Goal: Task Accomplishment & Management: Use online tool/utility

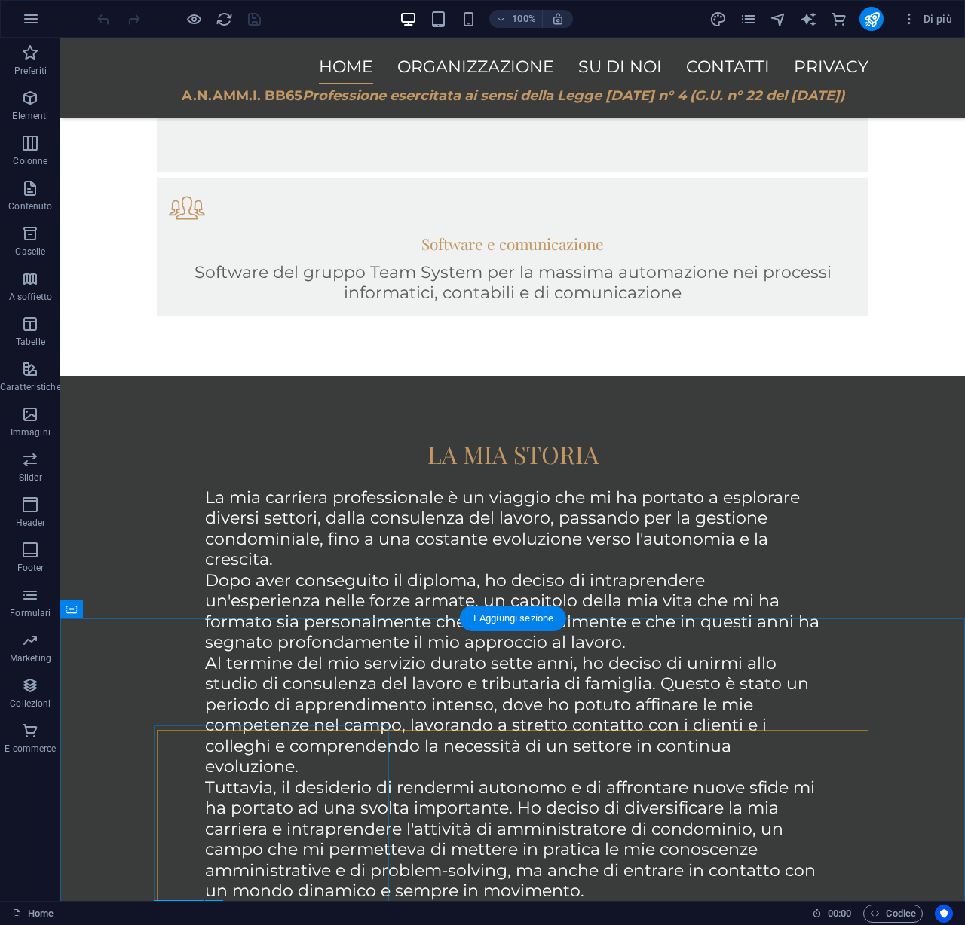
scroll to position [1261, 0]
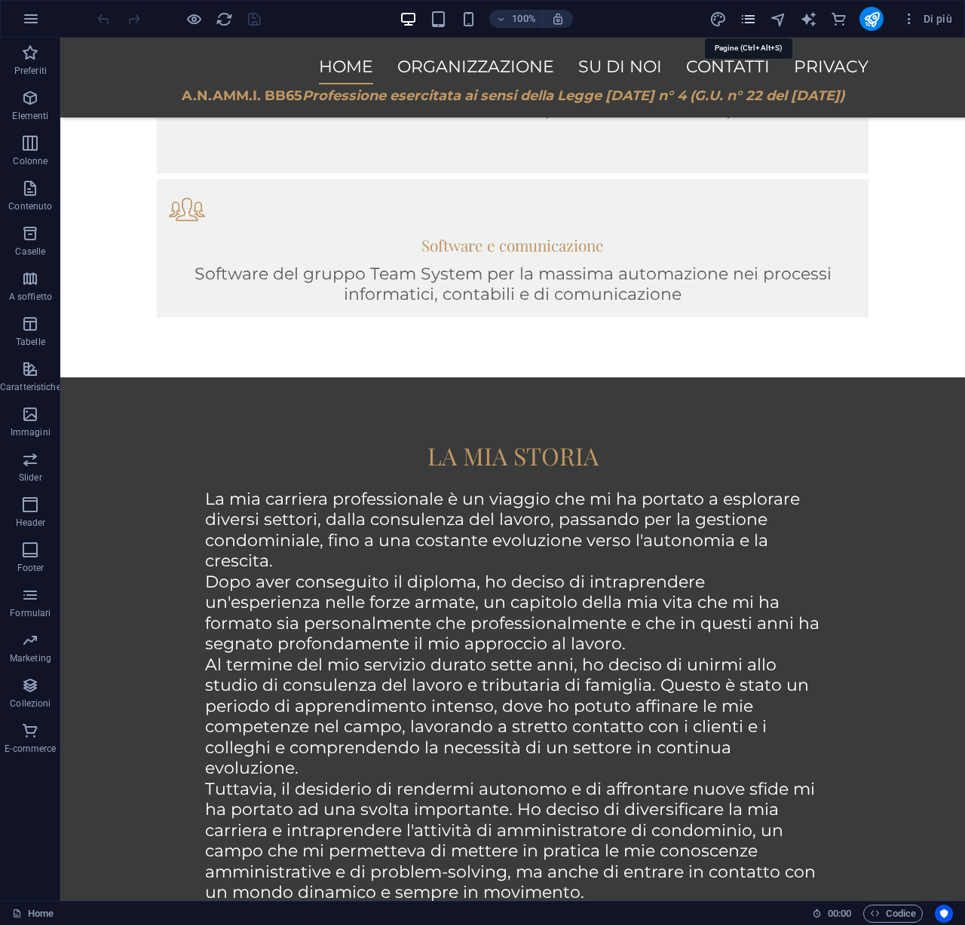
click at [751, 17] on icon "pages" at bounding box center [747, 19] width 17 height 17
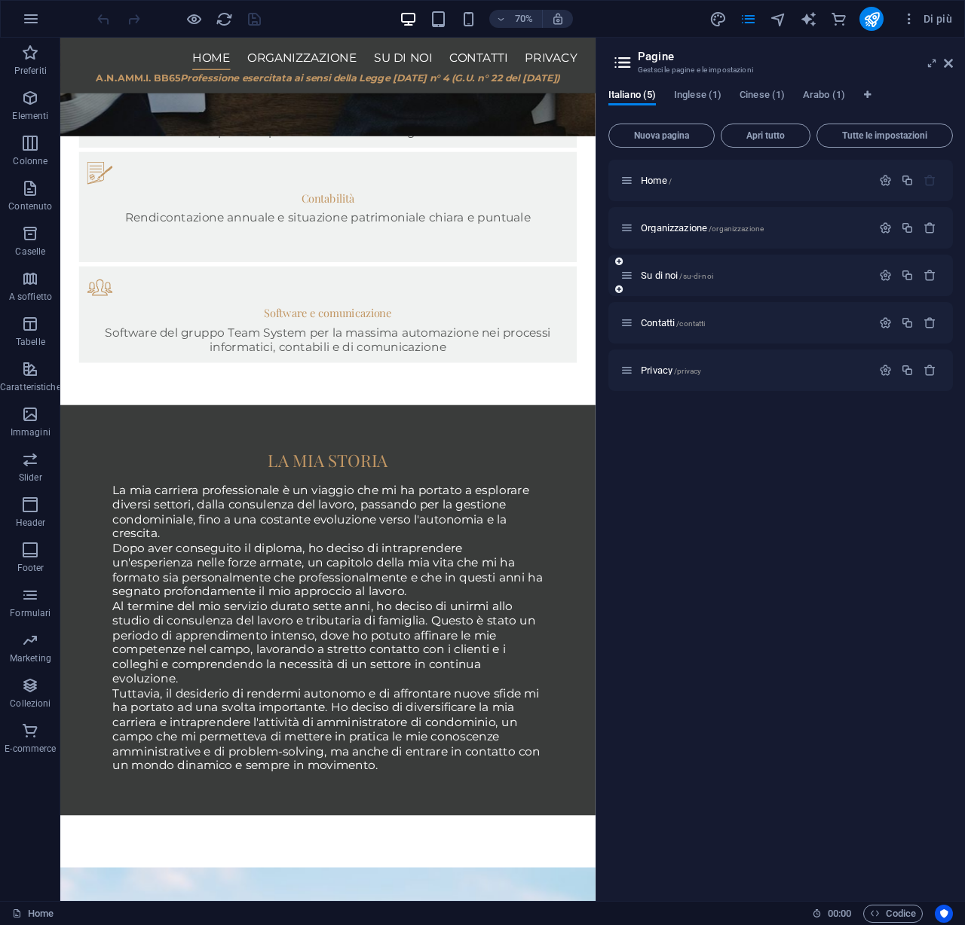
click at [665, 283] on div "Su di noi /su-di-noi" at bounding box center [745, 275] width 251 height 17
click at [658, 276] on span "Su di noi /su-di-noi" at bounding box center [677, 275] width 72 height 11
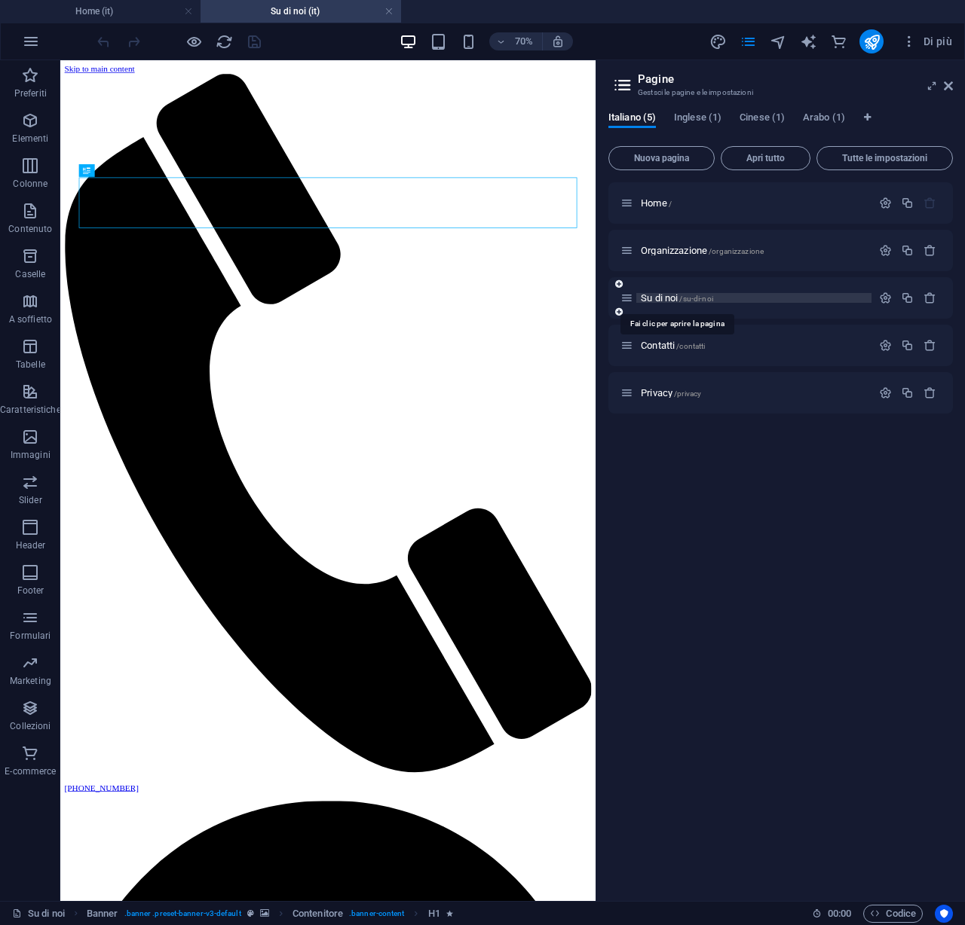
scroll to position [0, 0]
click at [950, 86] on icon at bounding box center [947, 86] width 9 height 12
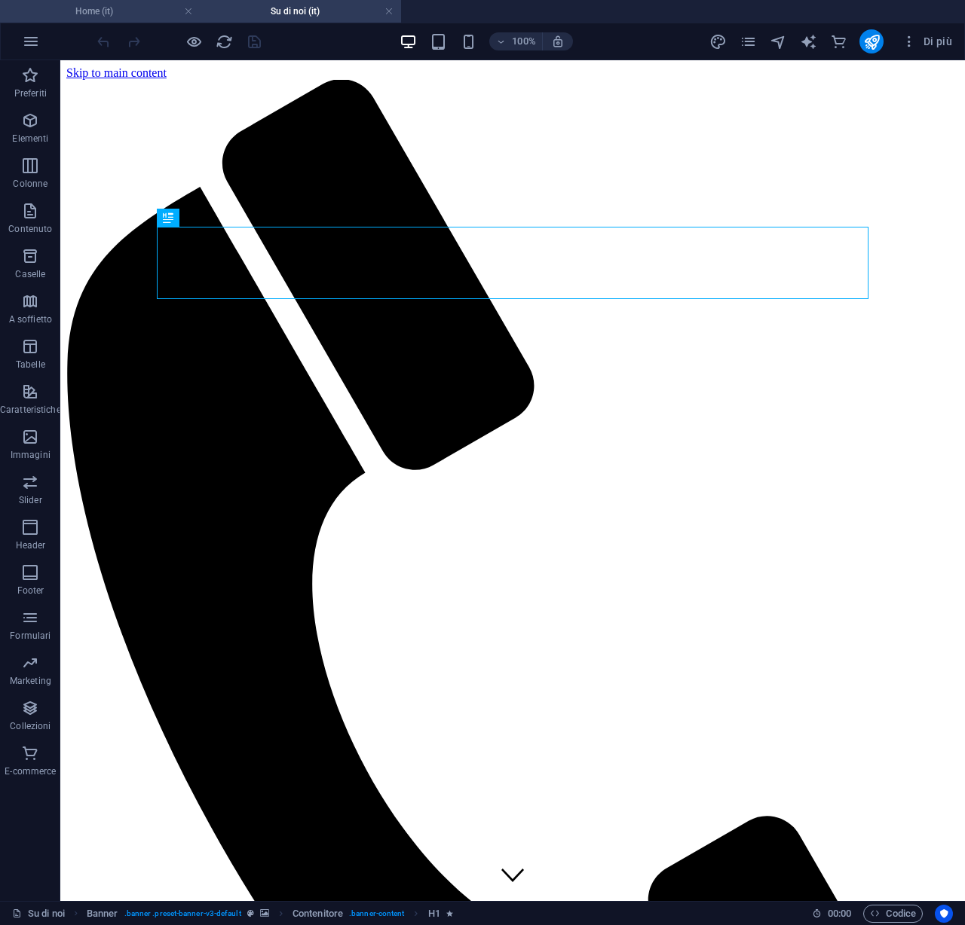
click at [131, 5] on h4 "Home (it)" at bounding box center [100, 11] width 200 height 17
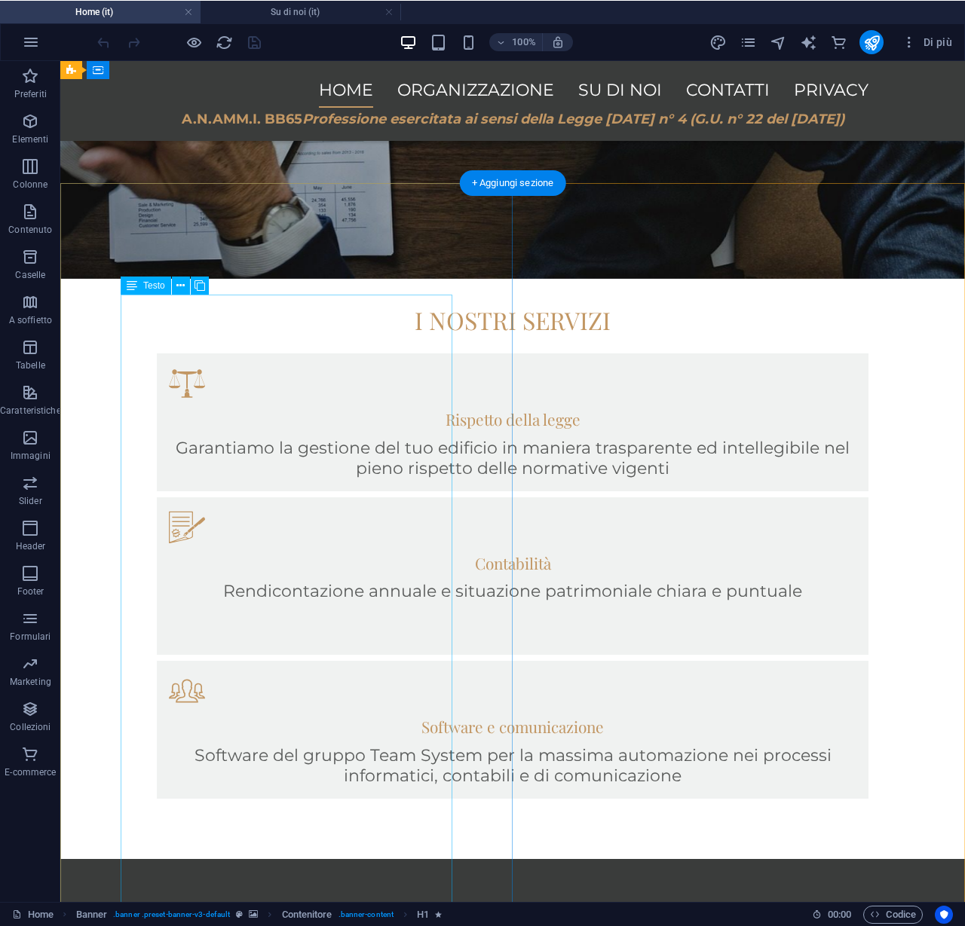
scroll to position [791, 0]
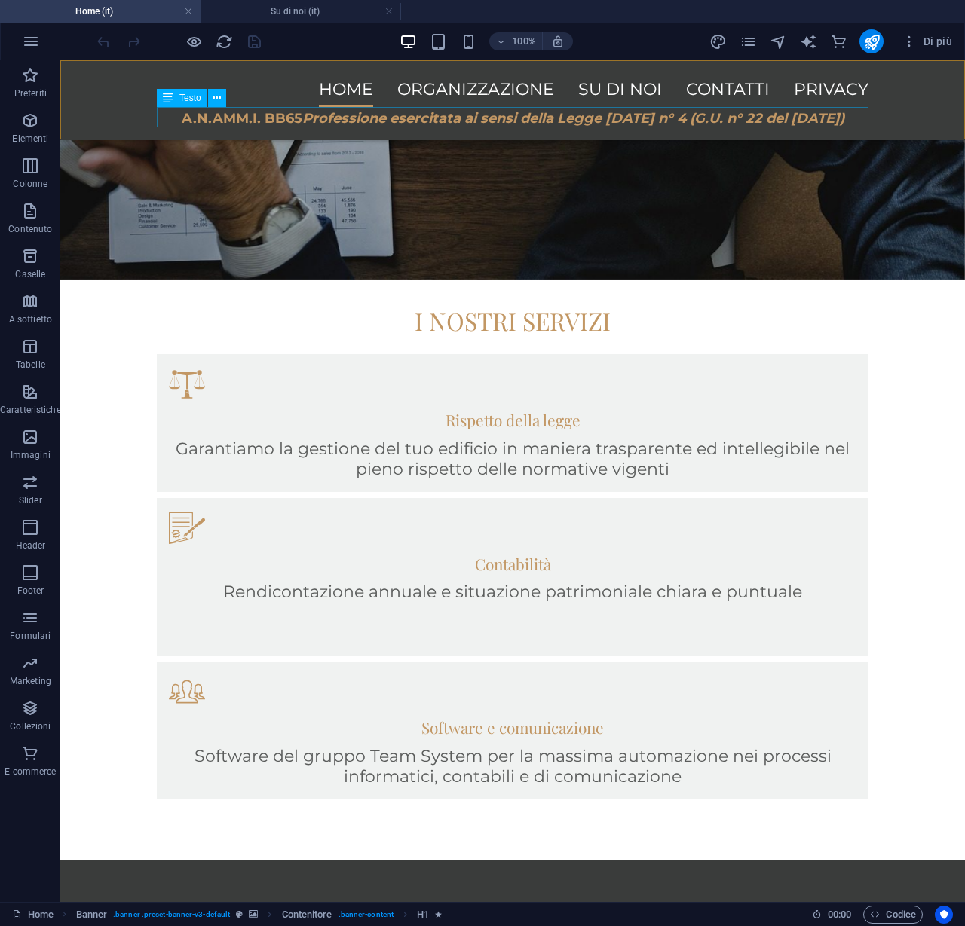
click at [182, 121] on div "A.N.AMM.I. BB65 Professione esercitata ai sensi della Legge [DATE] n° 4 (G.U. n…" at bounding box center [512, 117] width 711 height 21
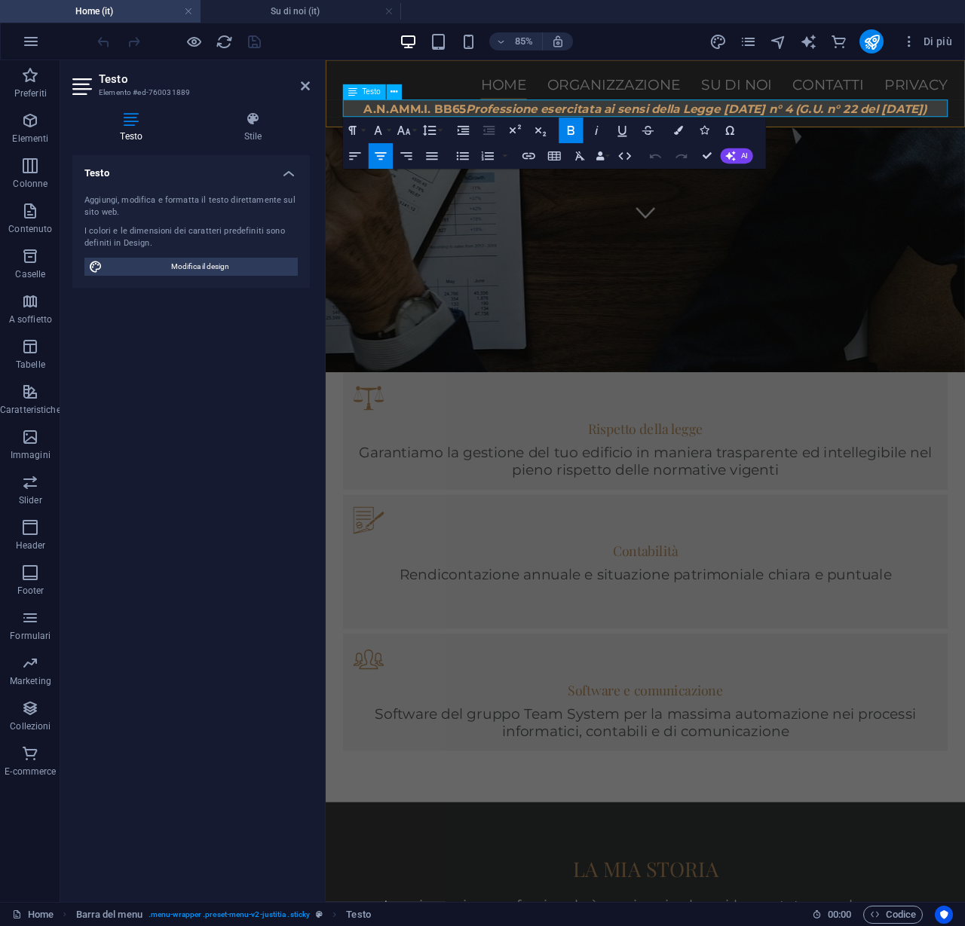
click at [411, 118] on span "A.N.AMM.I. BB65 Professione esercitata ai sensi della Legge [DATE] n° 4 (G.U. n…" at bounding box center [702, 118] width 662 height 17
copy span "A.N.AMM.I. BB65 Professione esercitata ai sensi della Legge [DATE] n° 4 (G.U. n…"
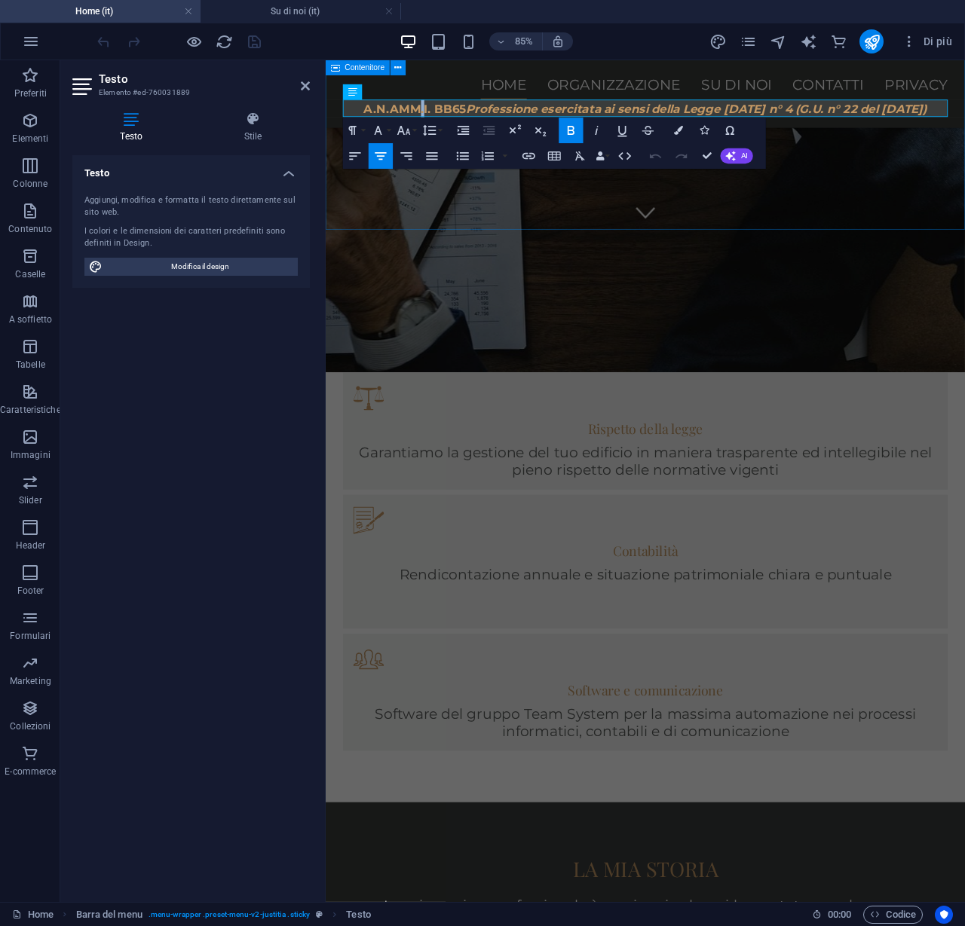
click at [601, 316] on div "i nostri servizi Rispetto della legge Garantiamo la gestione del tuo edificio i…" at bounding box center [702, 624] width 752 height 616
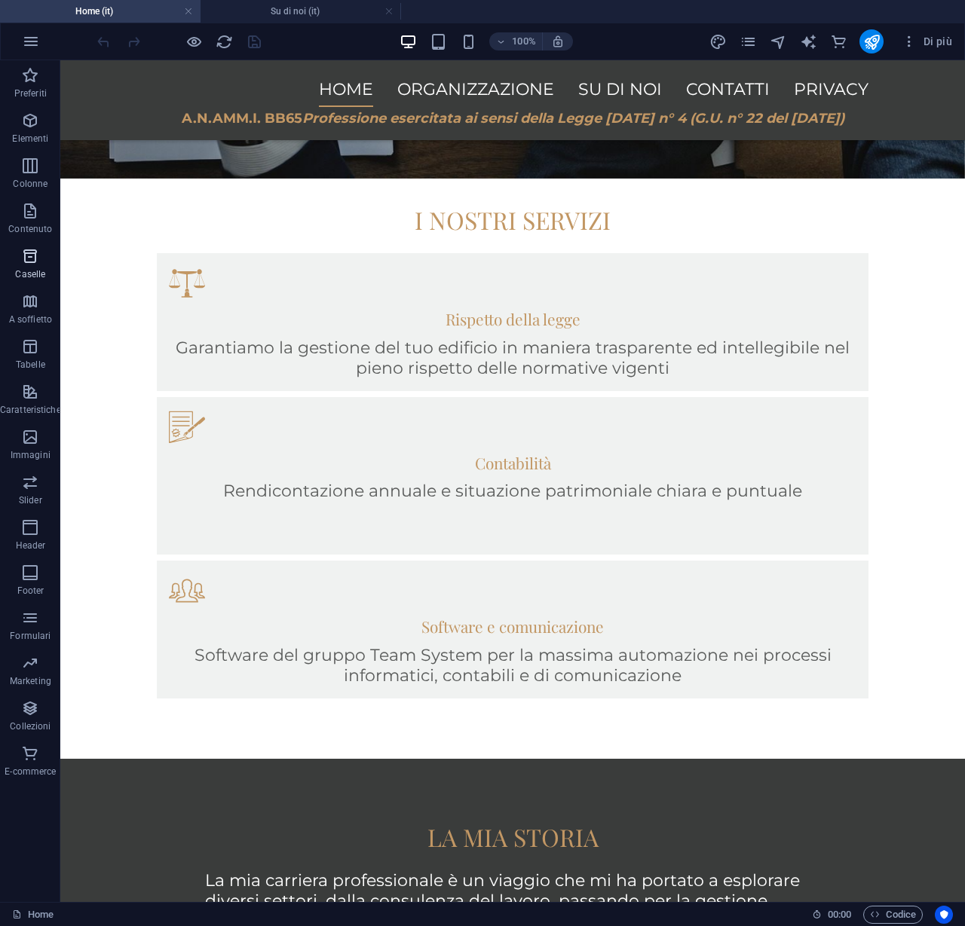
scroll to position [889, 0]
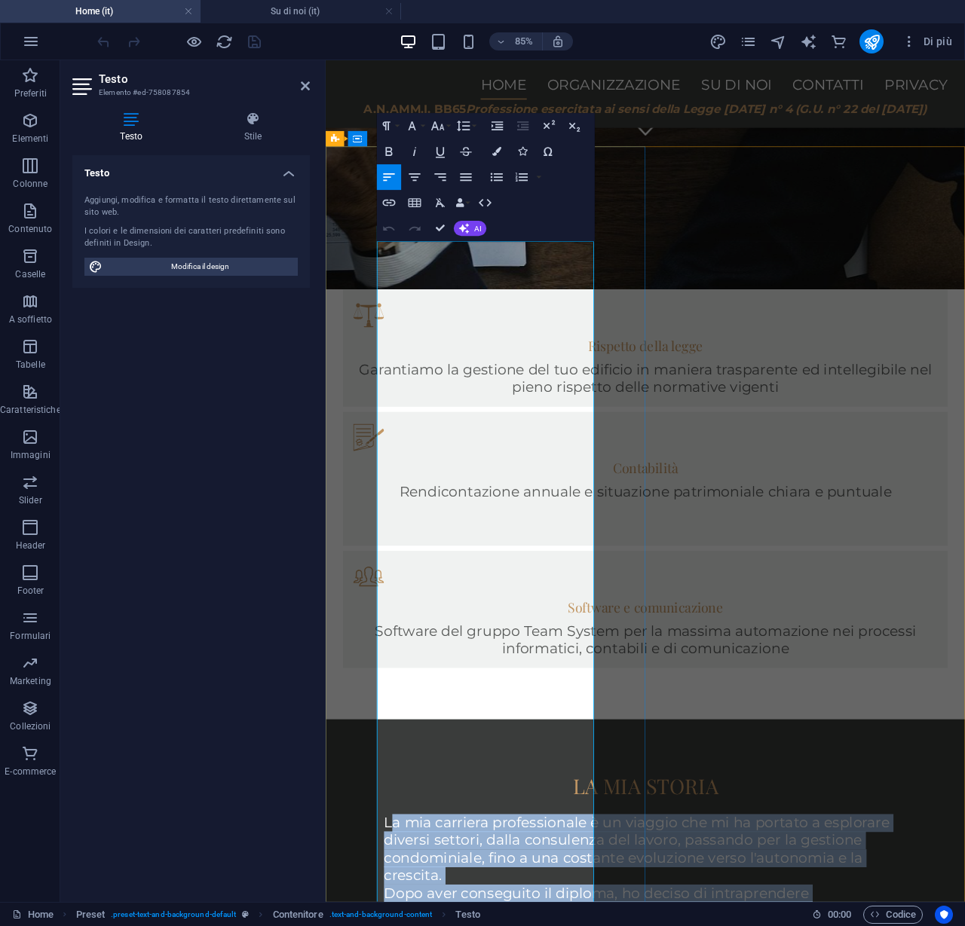
drag, startPoint x: 391, startPoint y: 282, endPoint x: 585, endPoint y: 856, distance: 606.0
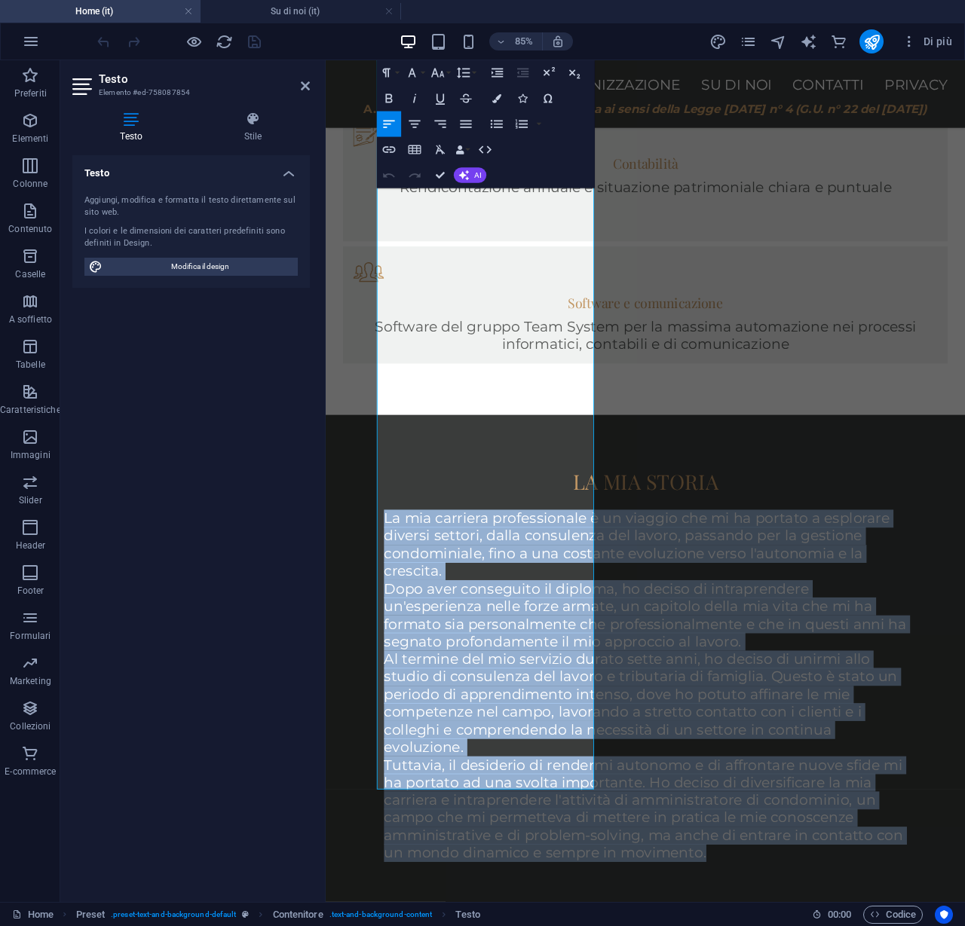
scroll to position [1313, 0]
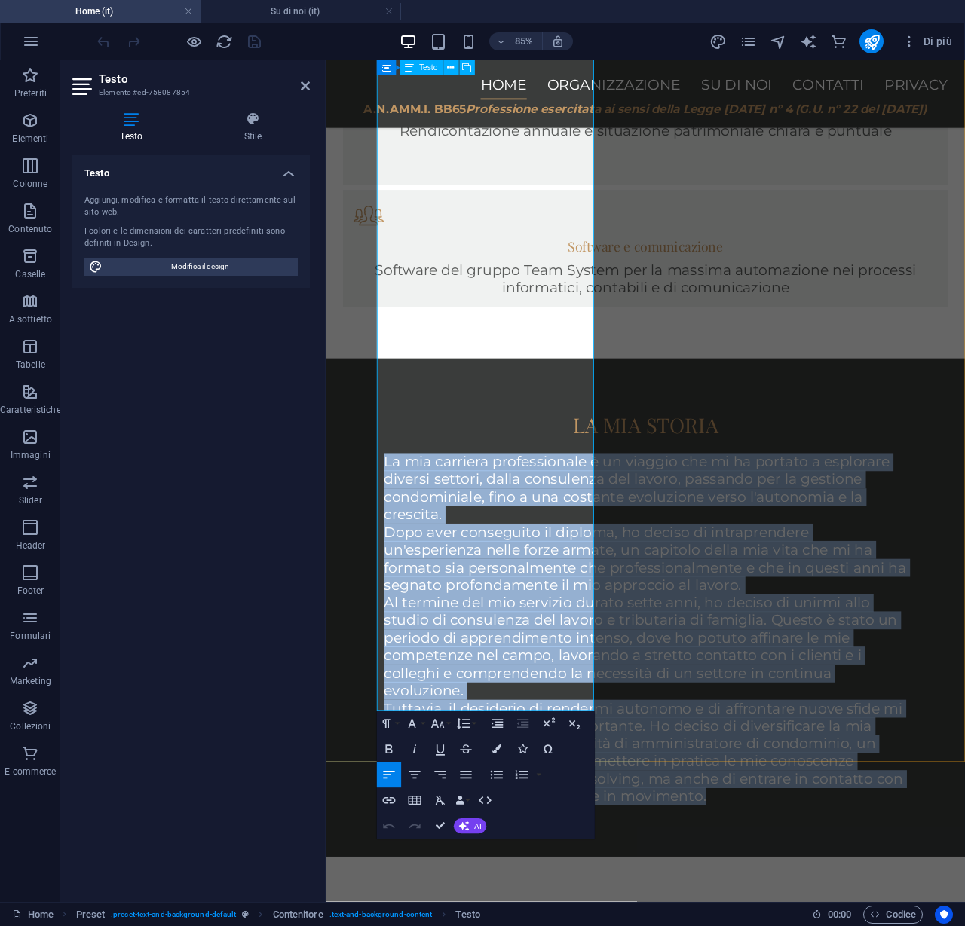
drag, startPoint x: 389, startPoint y: 286, endPoint x: 553, endPoint y: 809, distance: 548.2
click at [553, 809] on div "La mia carriera professionale è un viaggio che mi ha portato a esplorare divers…" at bounding box center [701, 730] width 615 height 414
copy div "Lo ips dolorsit ametconsectet a el seddoei tem in ut laboree d magnaaliq enimad…"
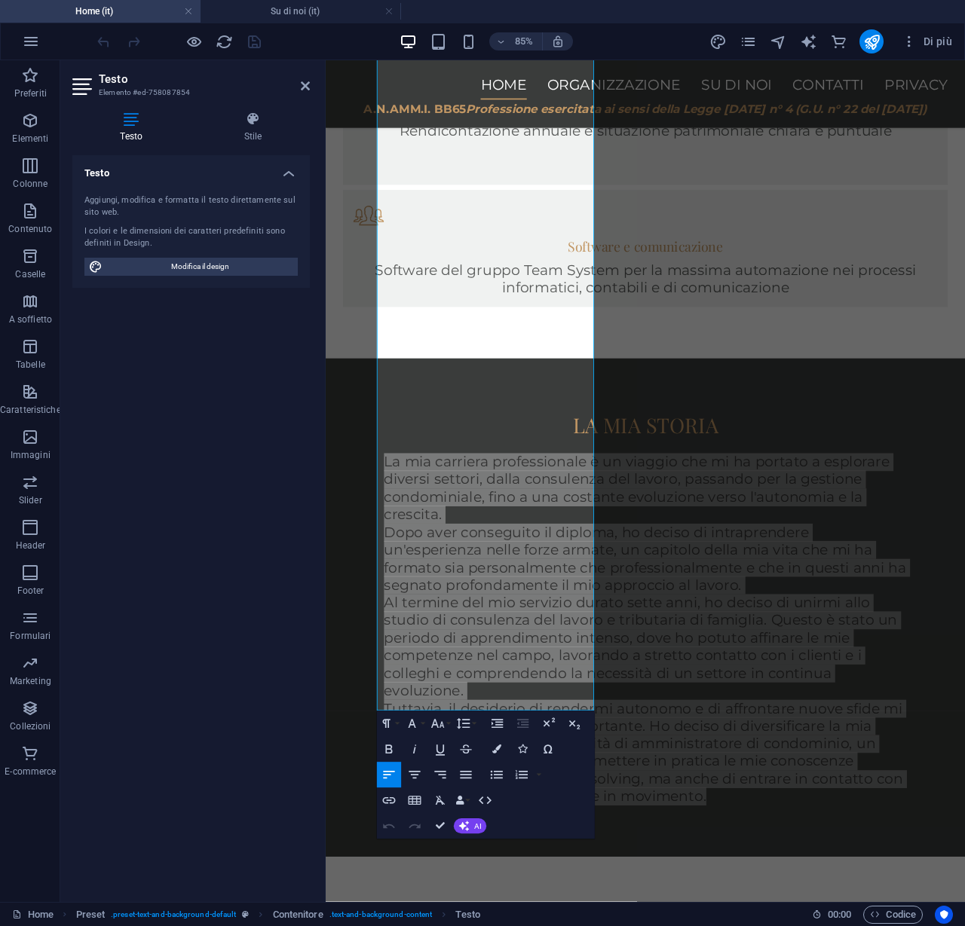
click at [270, 493] on div "Testo Aggiungi, modifica e formatta il testo direttamente sul sito web. I color…" at bounding box center [190, 522] width 237 height 735
click at [232, 439] on div "Testo Aggiungi, modifica e formatta il testo direttamente sul sito web. I color…" at bounding box center [190, 522] width 237 height 735
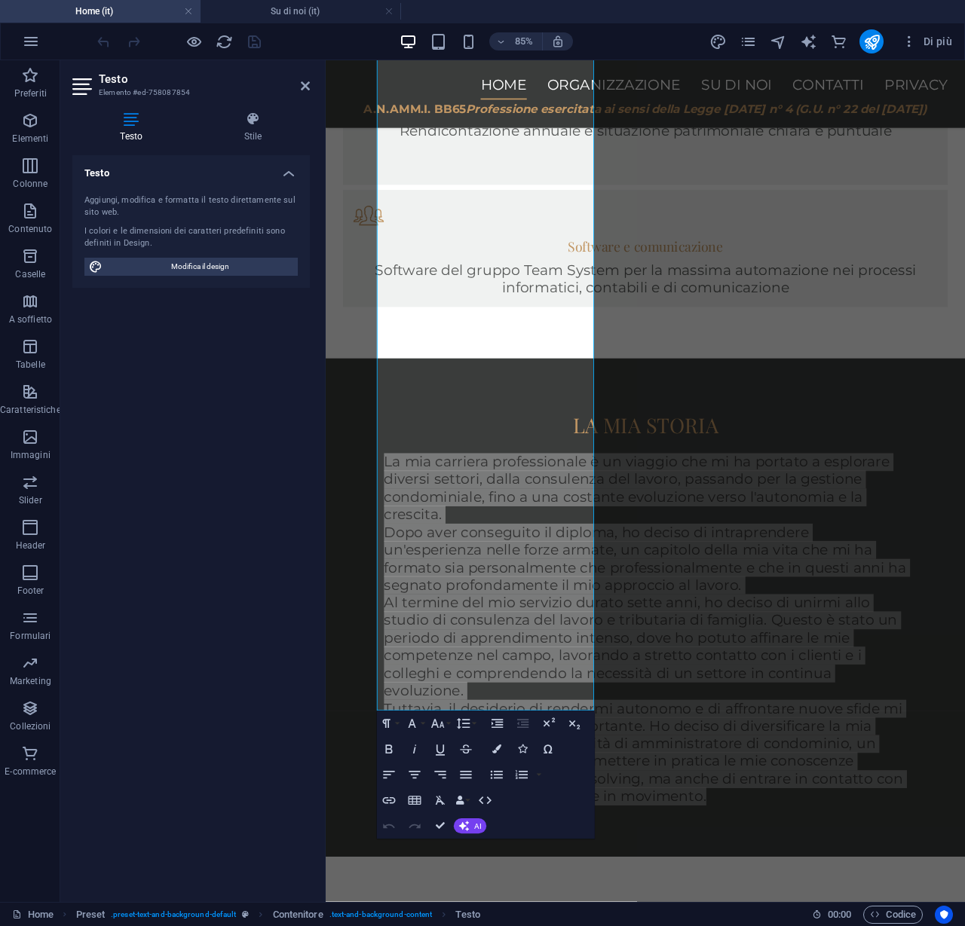
click at [232, 439] on div "Testo Aggiungi, modifica e formatta il testo direttamente sul sito web. I color…" at bounding box center [190, 522] width 237 height 735
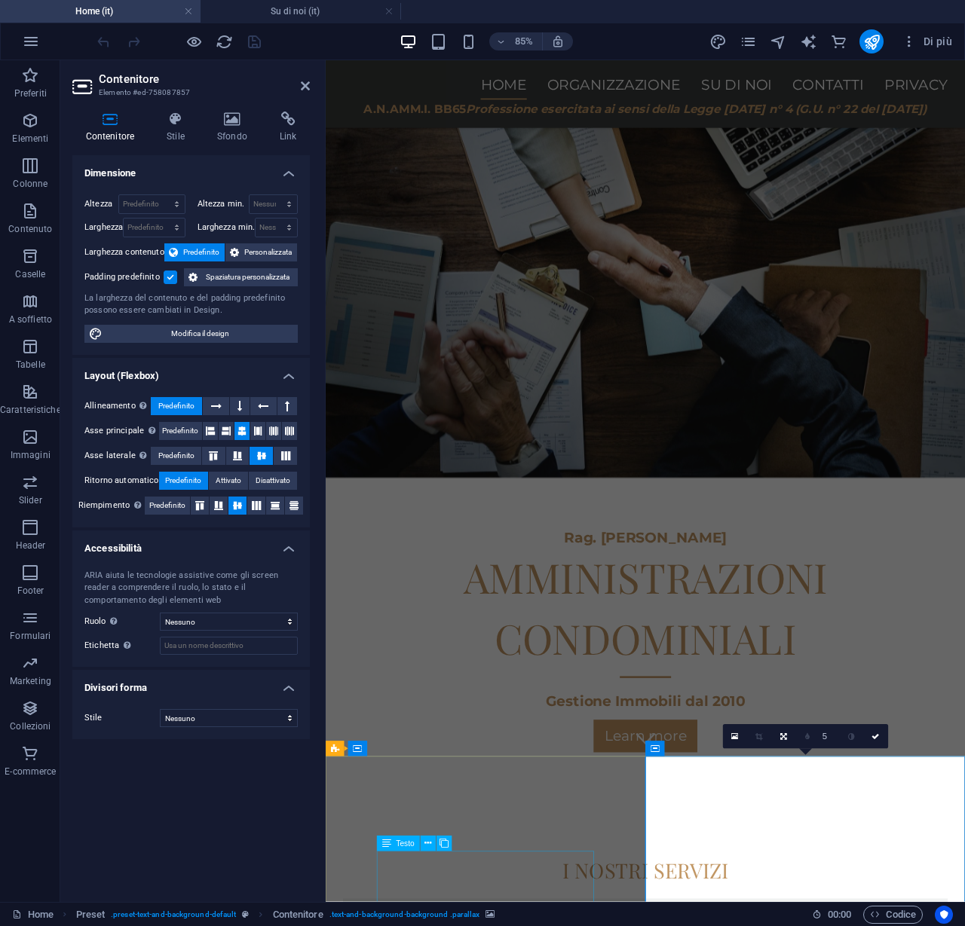
scroll to position [172, 0]
click at [321, 17] on h4 "Su di noi (it)" at bounding box center [300, 11] width 200 height 17
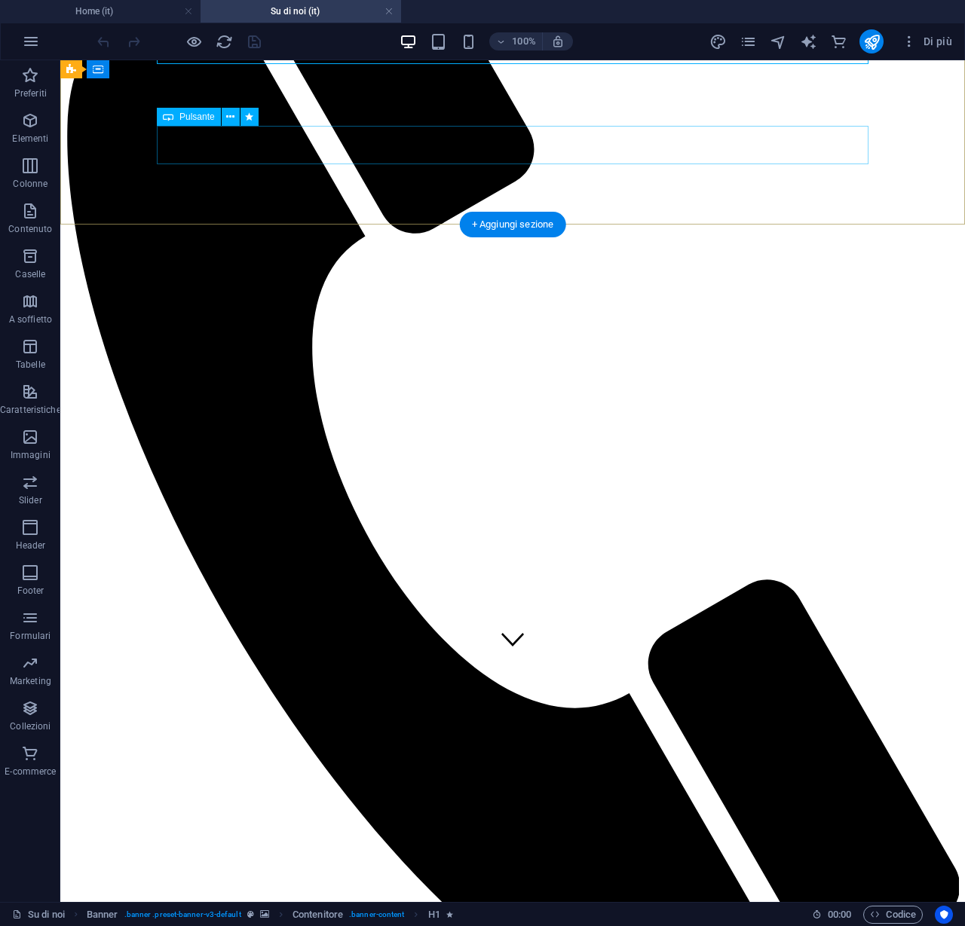
scroll to position [241, 0]
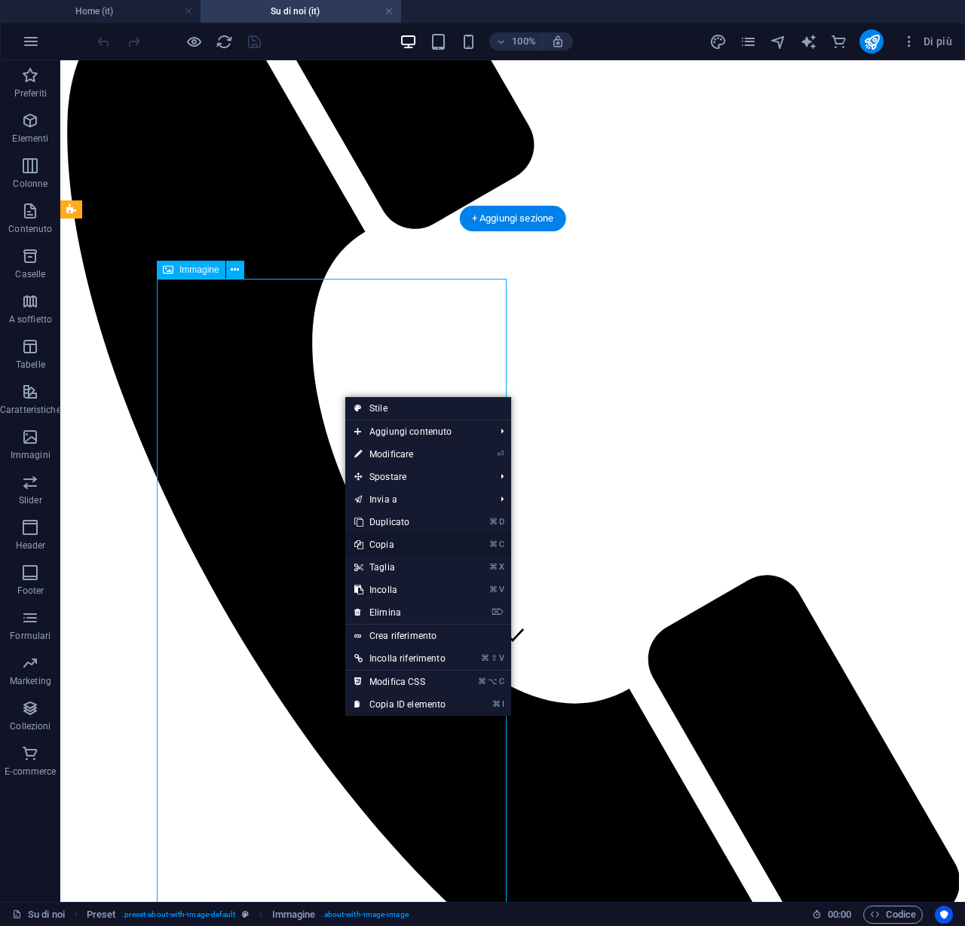
click at [368, 543] on link "⌘ C Copia" at bounding box center [399, 545] width 109 height 23
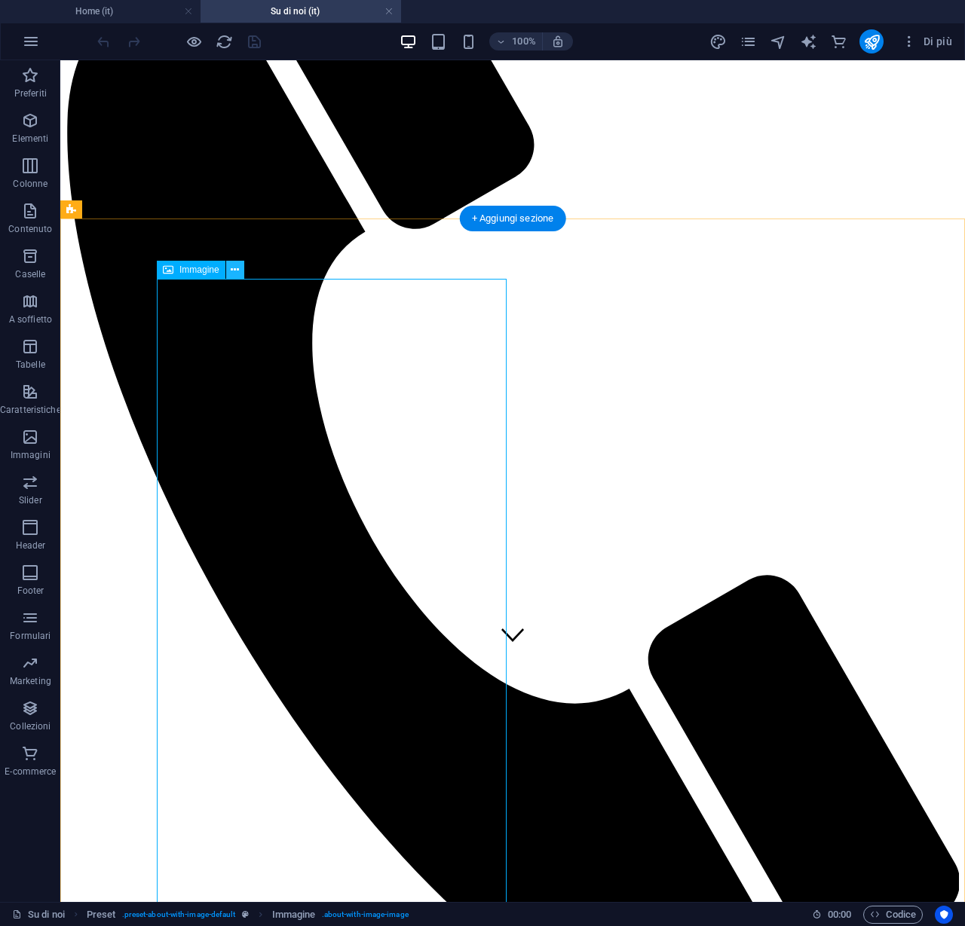
click at [239, 271] on icon at bounding box center [235, 270] width 8 height 16
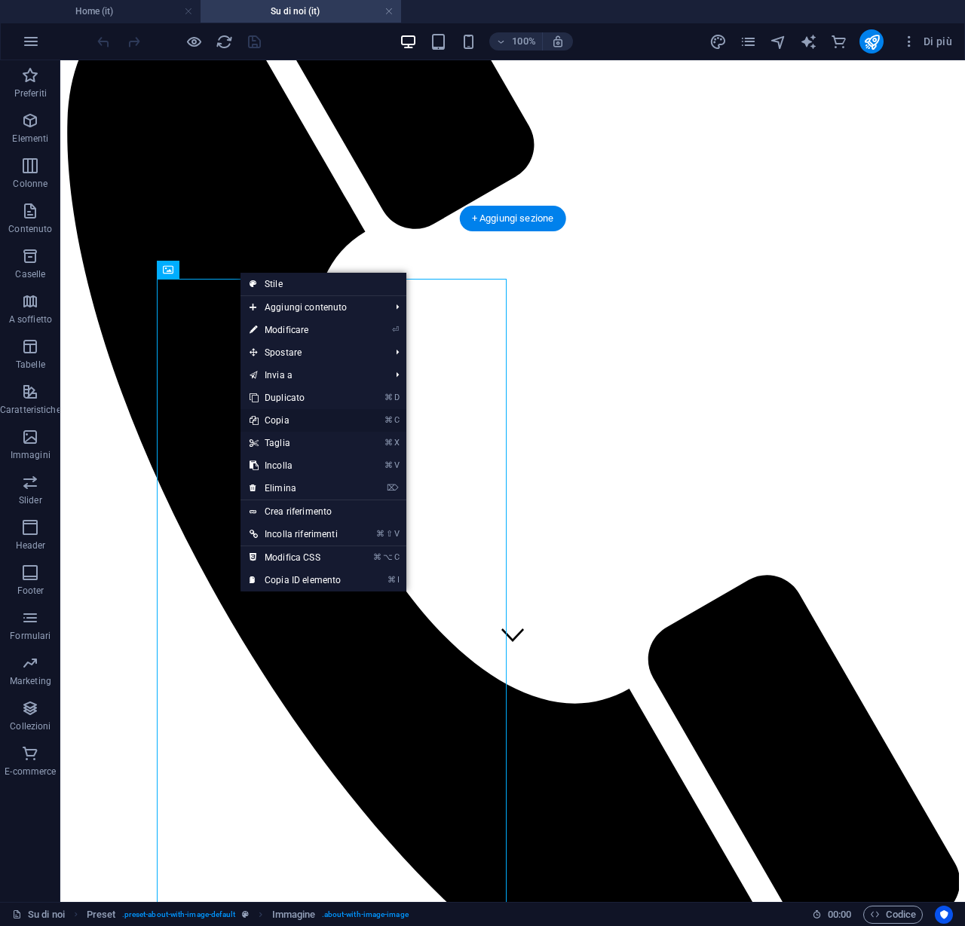
click at [269, 420] on link "⌘ C Copia" at bounding box center [294, 420] width 109 height 23
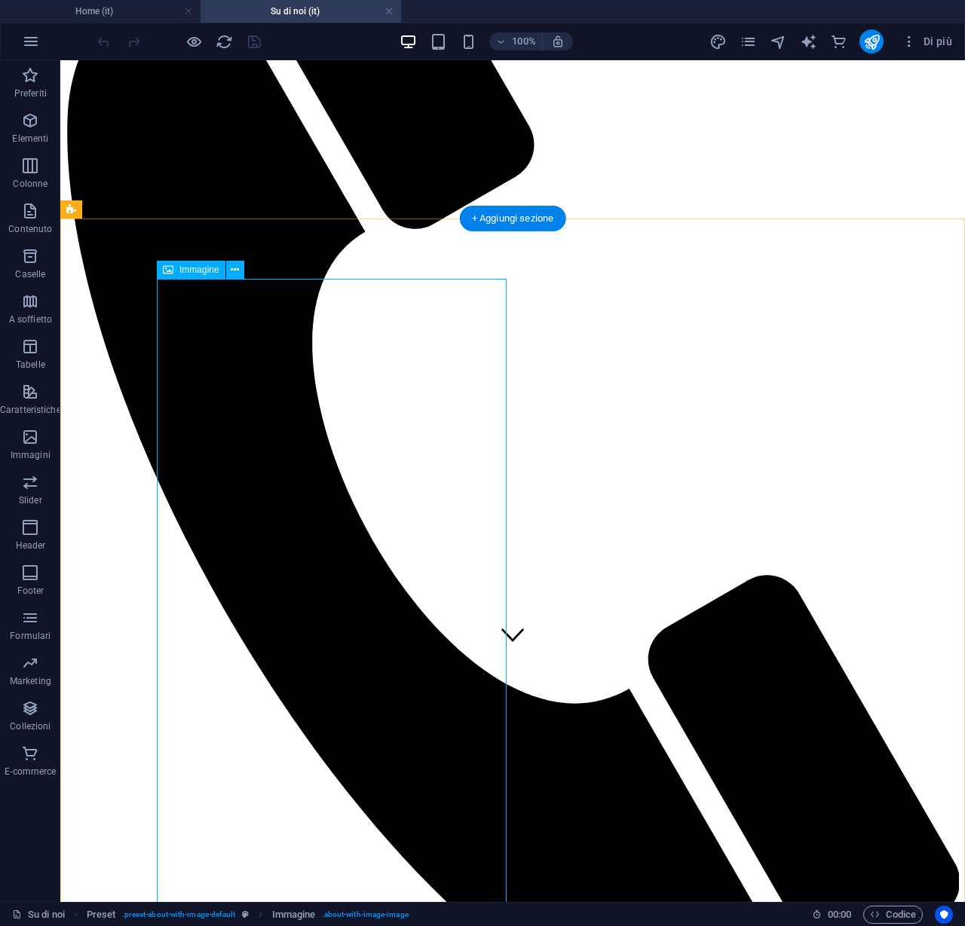
select select "px"
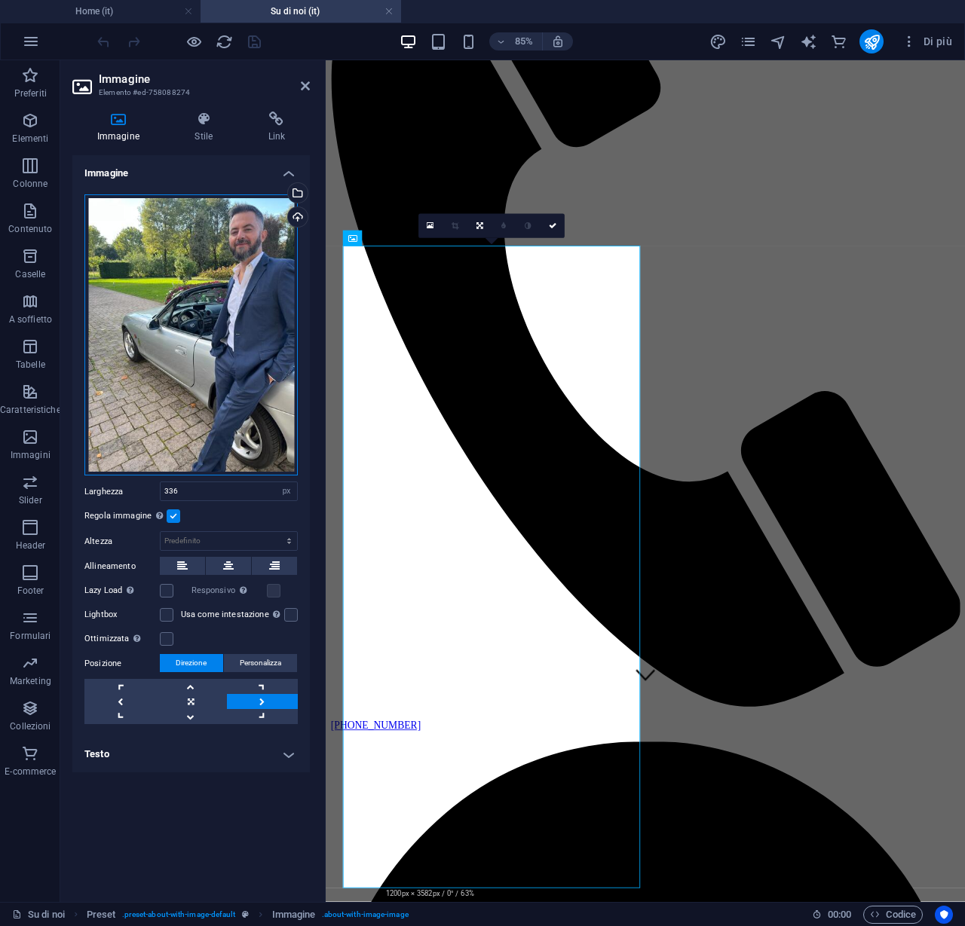
click at [155, 274] on div "Trascina qui i file, fai clic per sceglierli o selezionali da File o dalle nost…" at bounding box center [190, 335] width 213 height 282
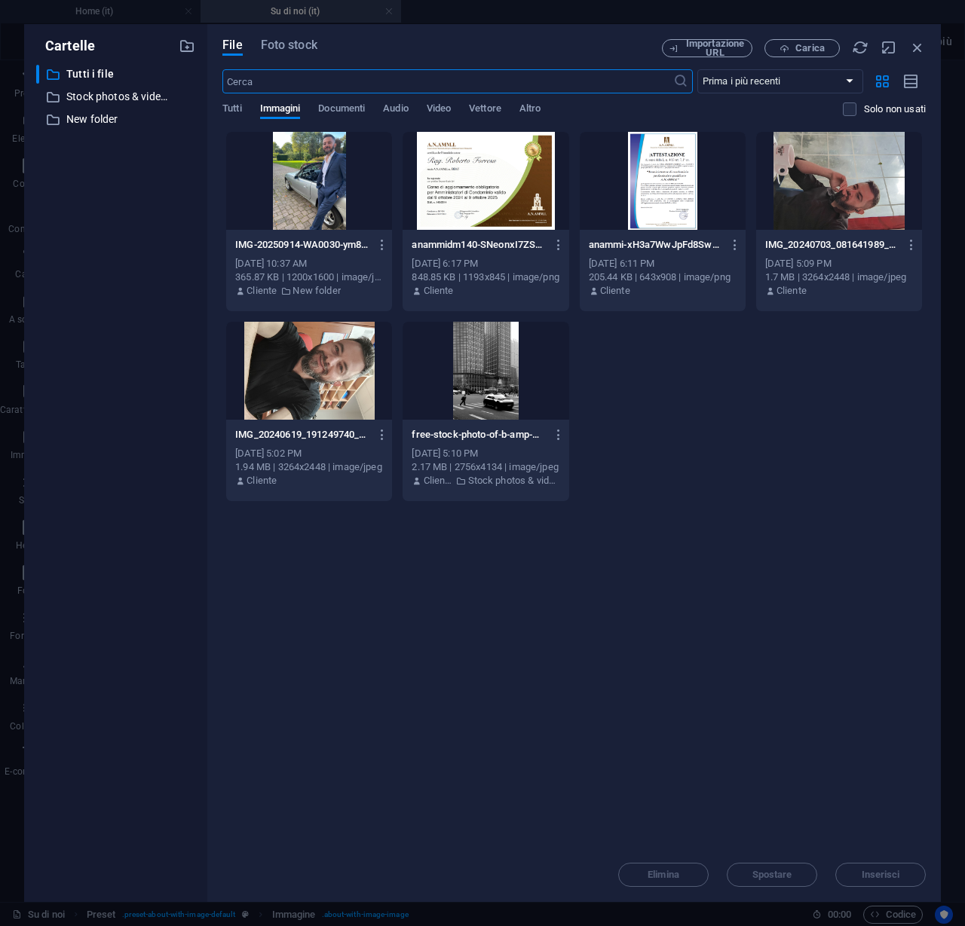
click at [298, 197] on div at bounding box center [309, 181] width 166 height 98
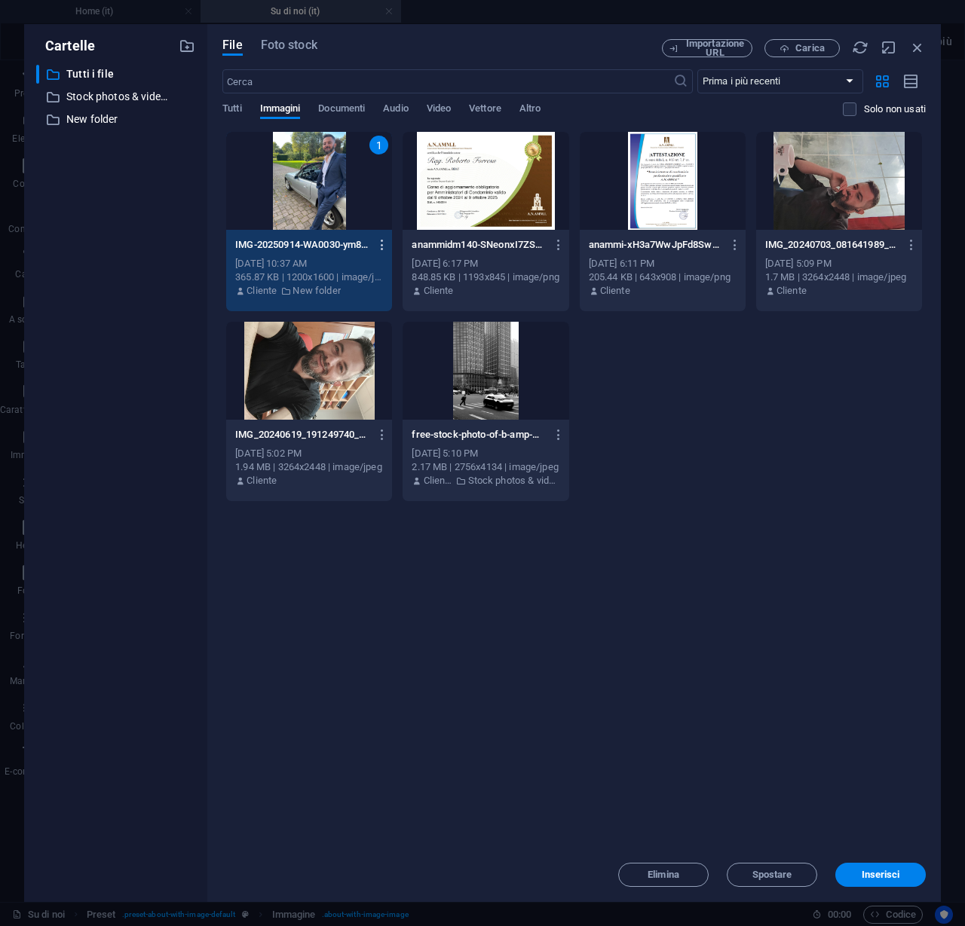
click at [377, 246] on icon "button" at bounding box center [382, 245] width 14 height 14
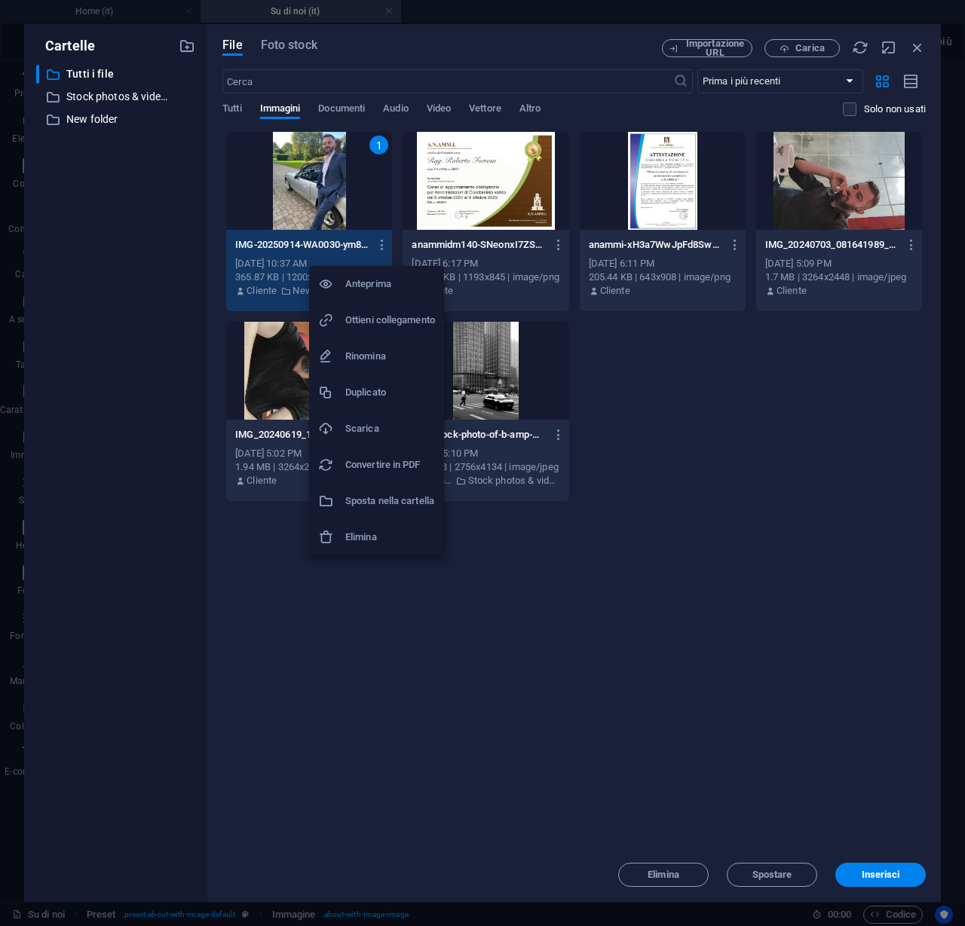
click at [346, 502] on h6 "Sposta nella cartella" at bounding box center [390, 501] width 90 height 18
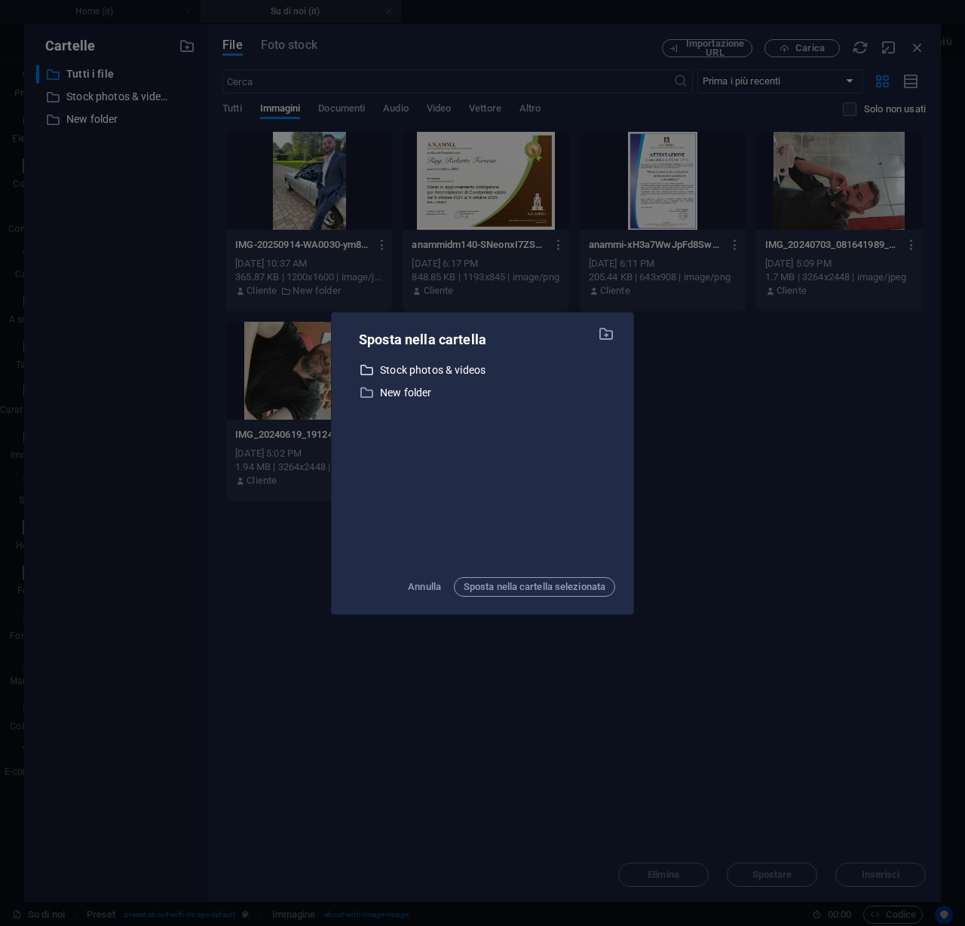
click at [429, 372] on p "Stock photos & videos" at bounding box center [497, 370] width 235 height 17
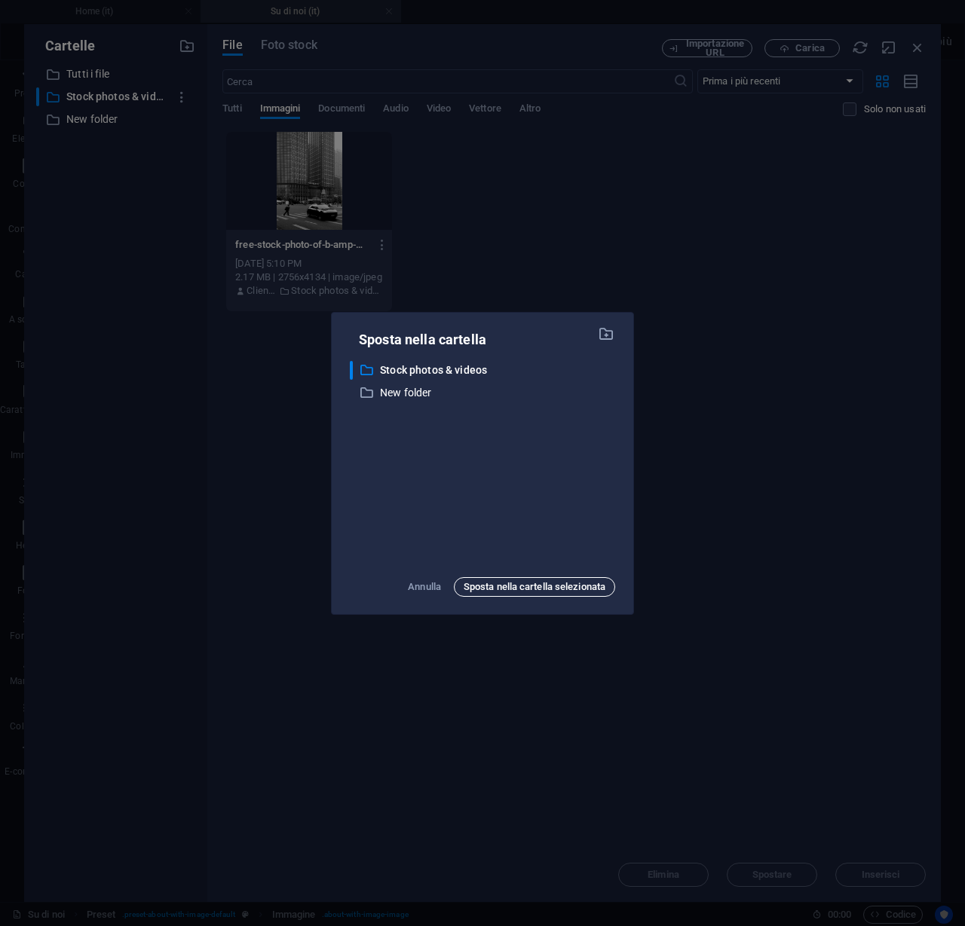
click at [475, 589] on span "Sposta nella cartella selezionata" at bounding box center [534, 587] width 142 height 18
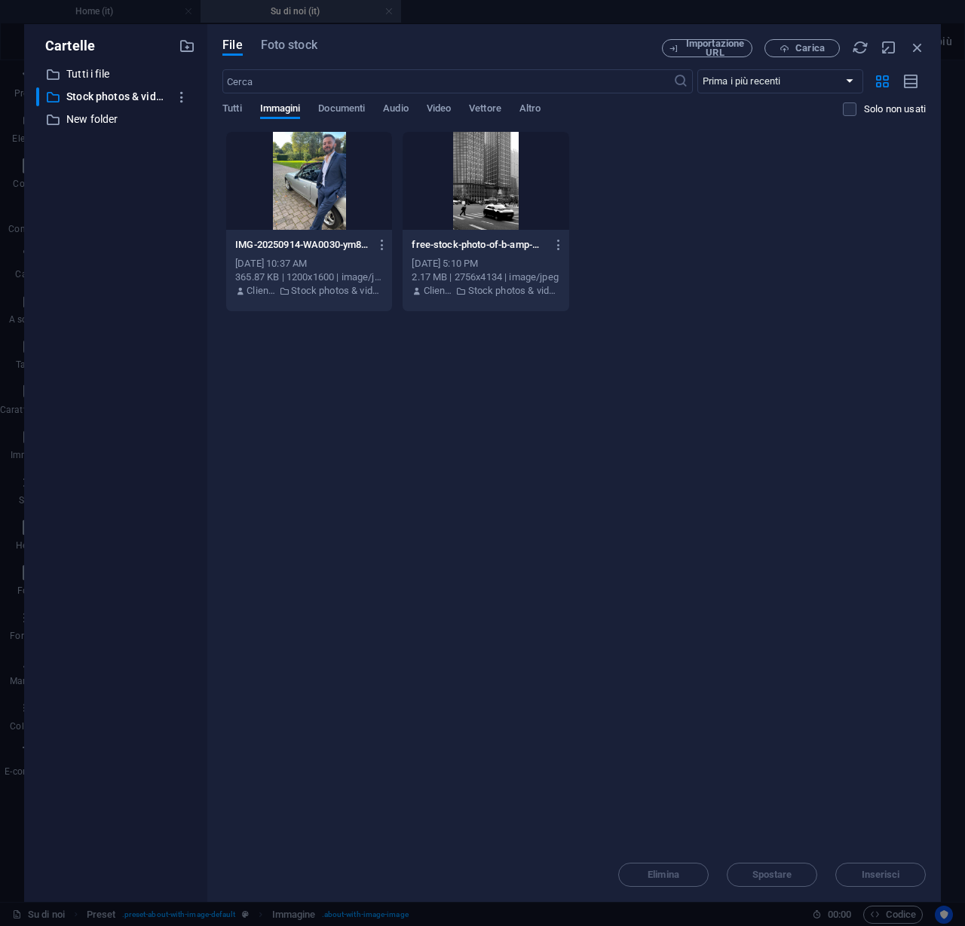
click at [298, 165] on div at bounding box center [309, 181] width 166 height 98
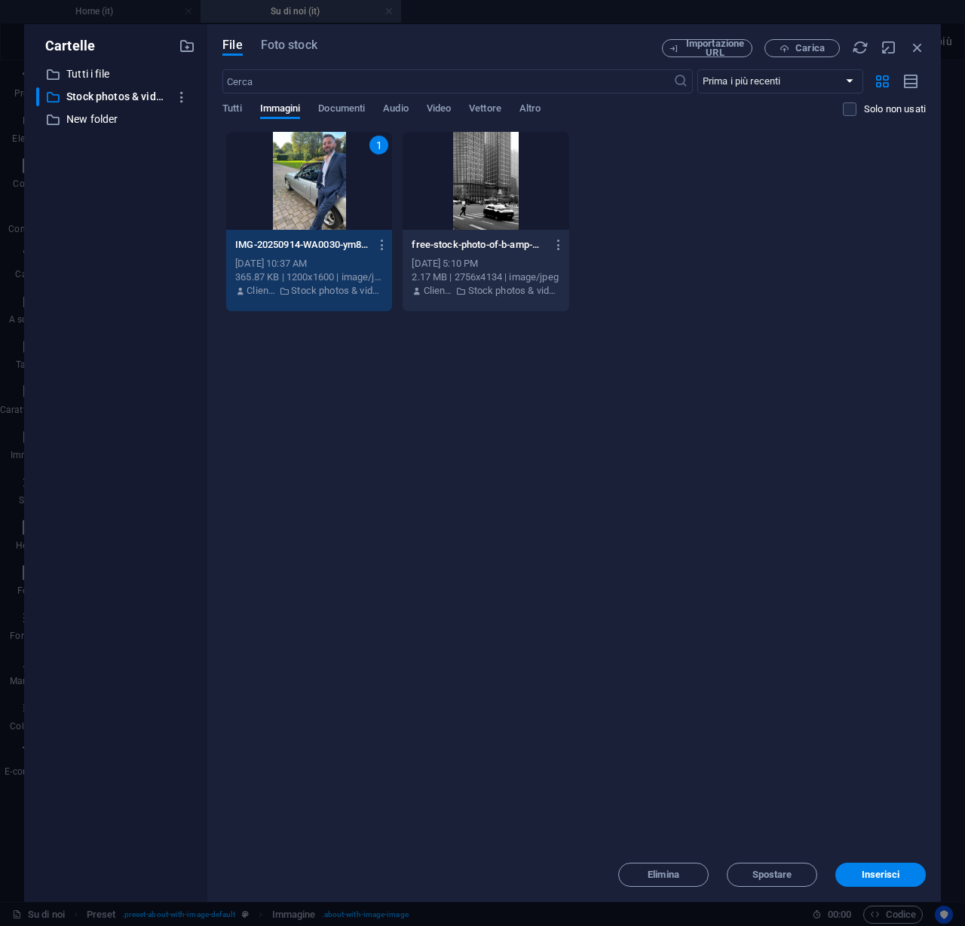
click at [304, 190] on div "1" at bounding box center [309, 181] width 166 height 98
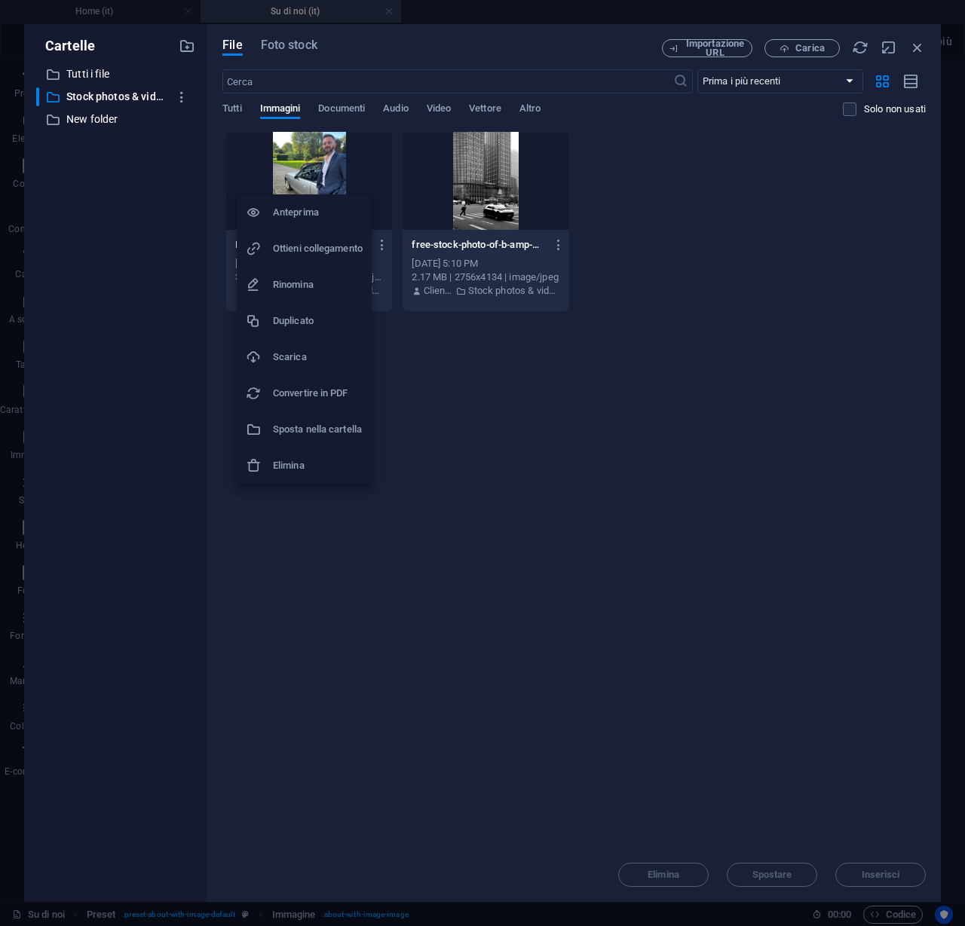
click at [268, 351] on div at bounding box center [259, 357] width 27 height 15
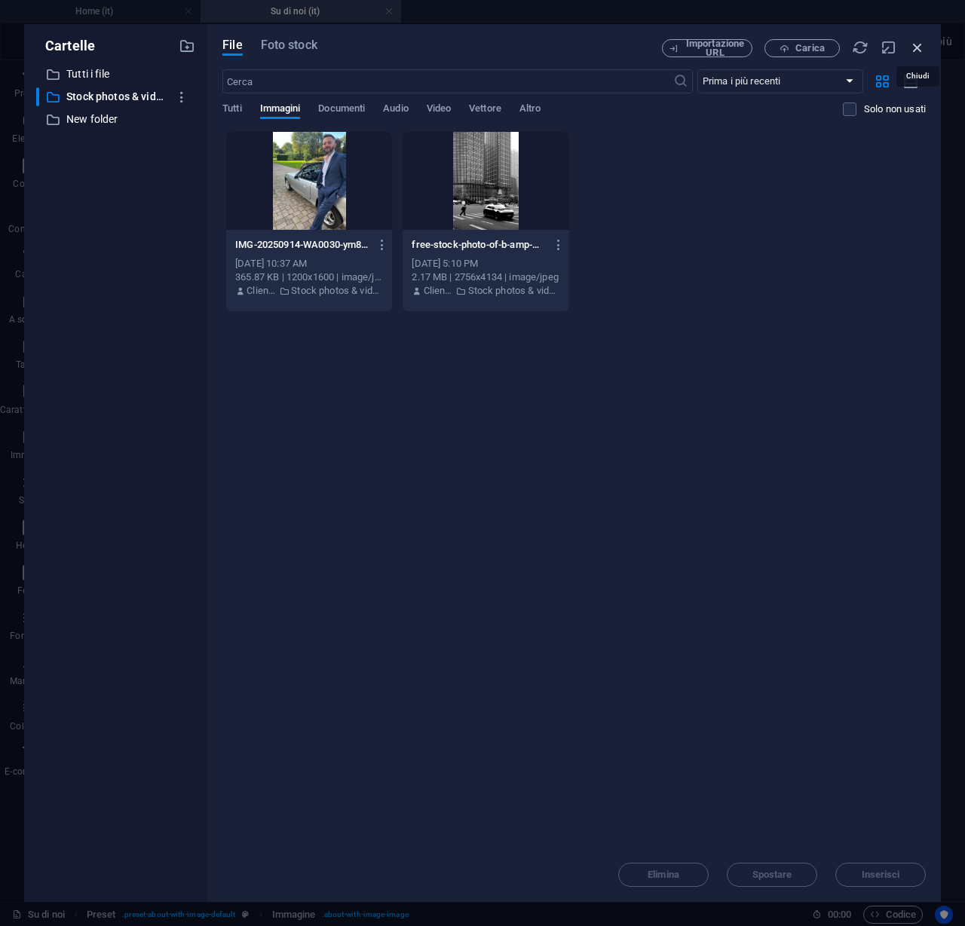
click at [921, 47] on icon "button" at bounding box center [917, 47] width 17 height 17
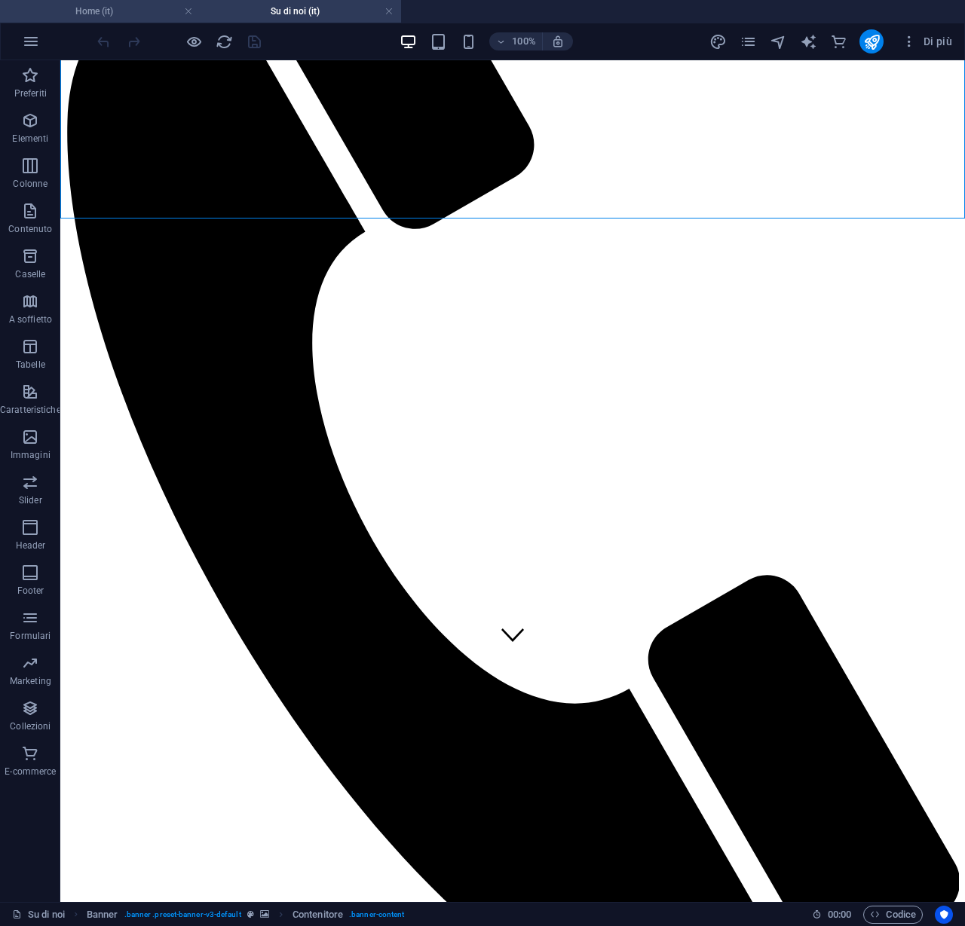
click at [157, 2] on li "Home (it)" at bounding box center [100, 11] width 200 height 23
